Goal: Check status: Check status

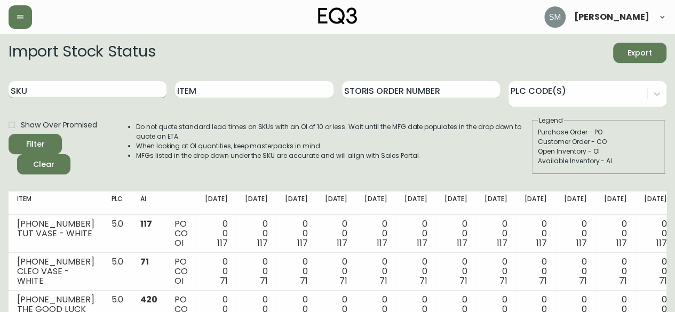
click at [40, 89] on input "SKU" at bounding box center [88, 89] width 158 height 17
type input "5360"
click at [9, 134] on button "Filter" at bounding box center [35, 144] width 53 height 20
